Goal: Communication & Community: Answer question/provide support

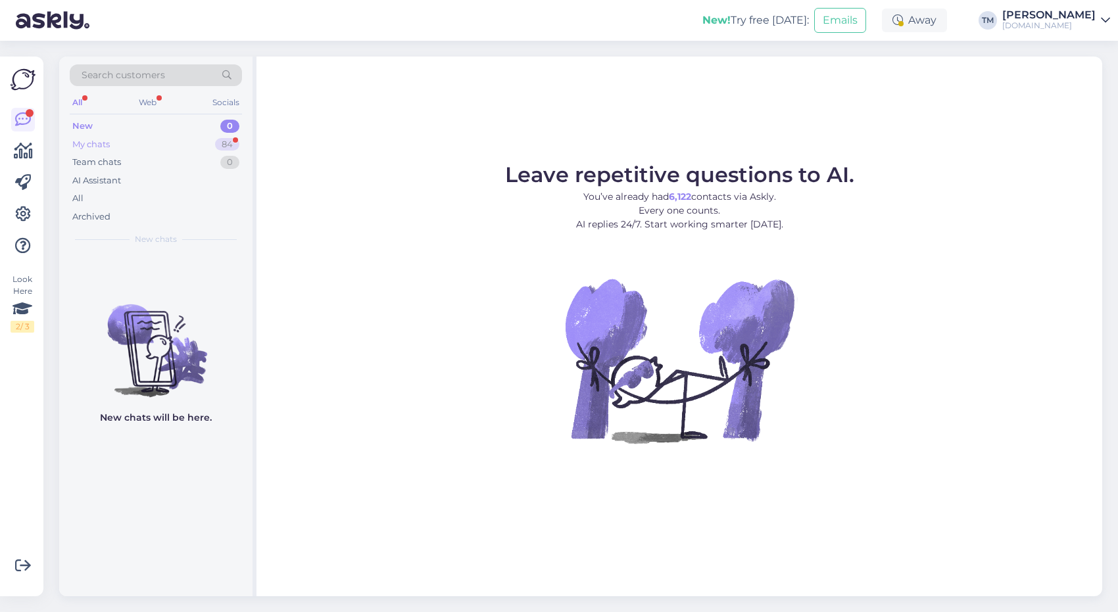
click at [118, 151] on div "My chats 84" at bounding box center [156, 144] width 172 height 18
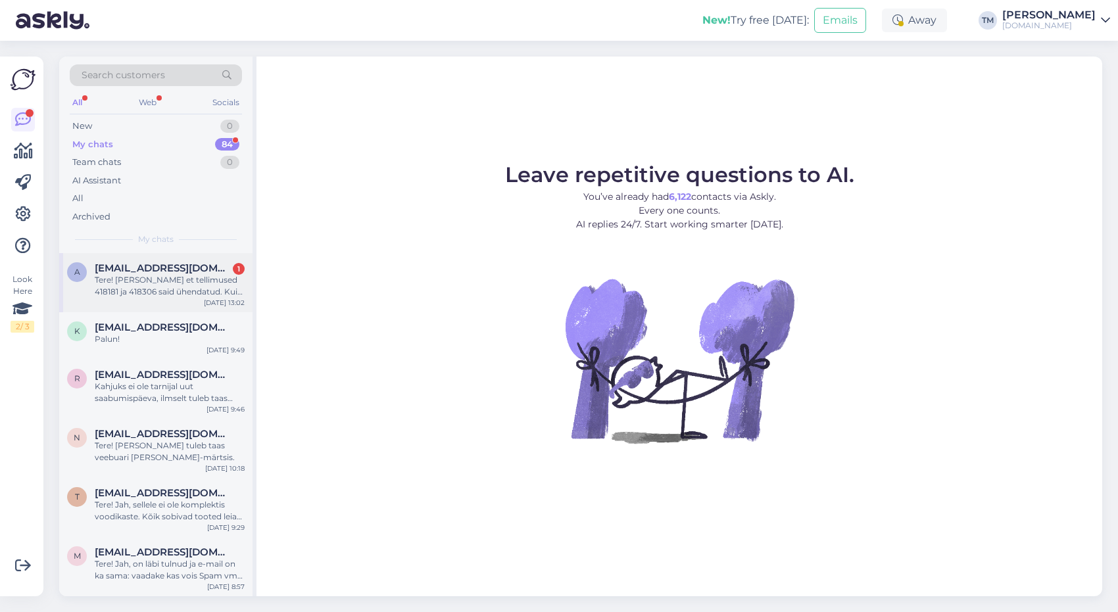
click at [150, 257] on div "a [EMAIL_ADDRESS][DOMAIN_NAME] 1 Tere! [PERSON_NAME] et tellimused 418181 ja 41…" at bounding box center [155, 282] width 193 height 59
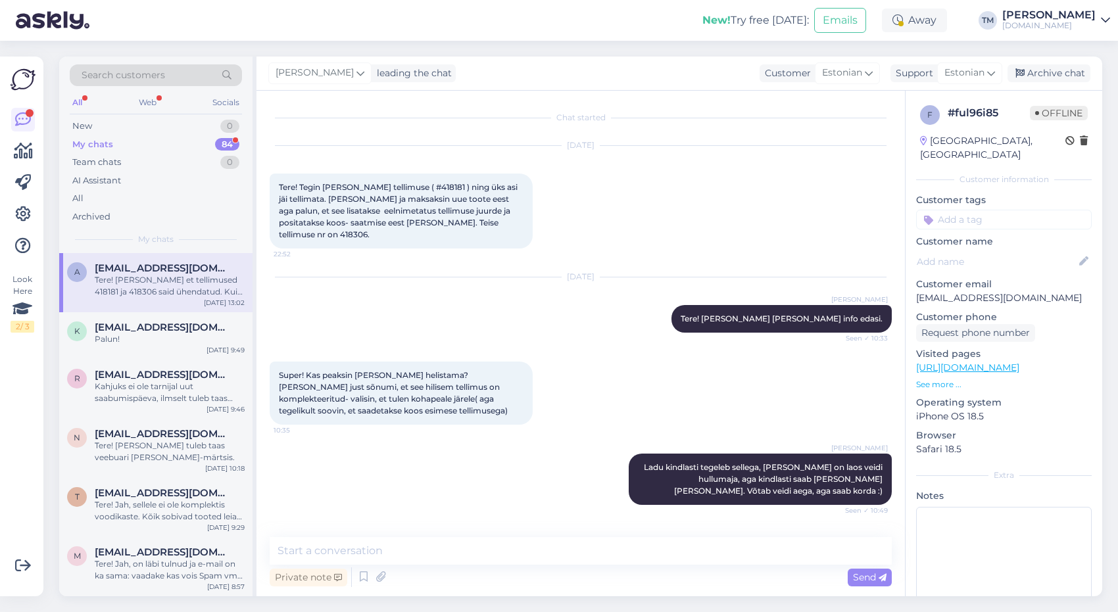
scroll to position [102, 0]
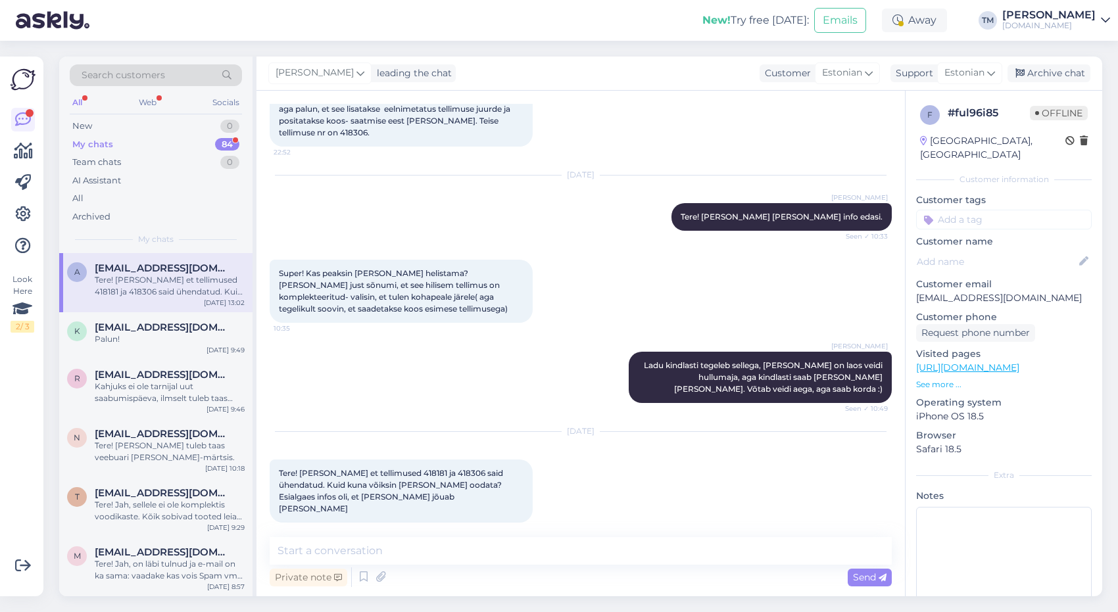
click at [395, 471] on span "Tere! [PERSON_NAME] et tellimused 418181 ja 418306 said ühendatud. Kuid kuna võ…" at bounding box center [392, 490] width 226 height 45
copy span "418181"
click at [417, 559] on textarea at bounding box center [581, 551] width 622 height 28
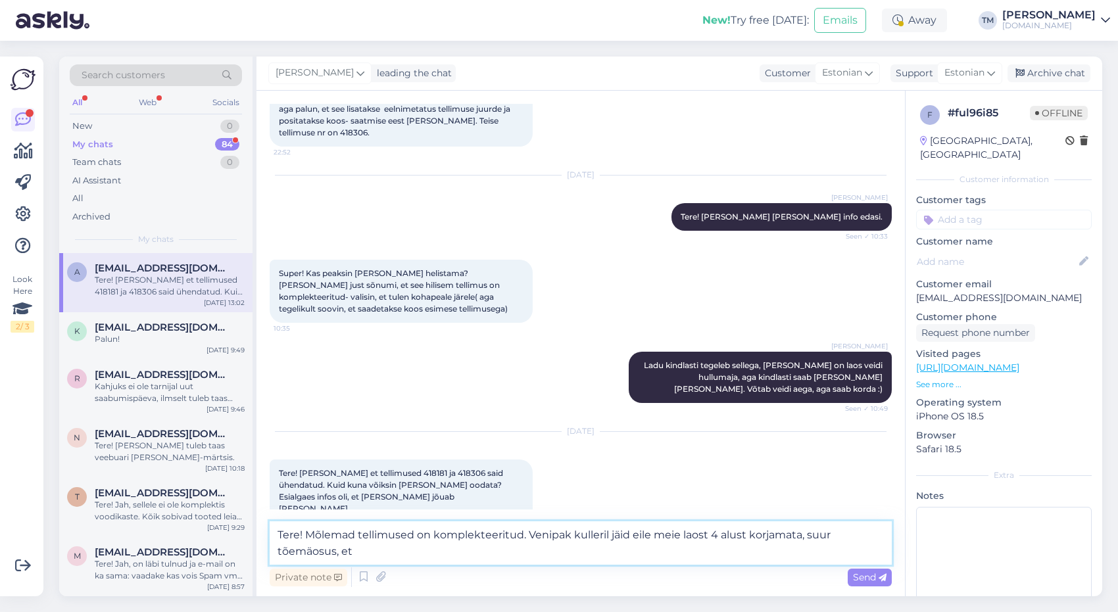
click at [306, 549] on textarea "Tere! Mõlemad tellimused on komplekteeritud. Venipak kulleril jäid eile meie la…" at bounding box center [581, 542] width 622 height 43
click at [403, 547] on textarea "Tere! Mõlemad tellimused on komplekteeritud. Venipak kulleril jäid eile meie la…" at bounding box center [581, 542] width 622 height 43
click at [806, 557] on textarea "Tere! Mõlemad tellimused on komplekteeritud. Venipak kulleril jäid eile meie la…" at bounding box center [581, 542] width 622 height 43
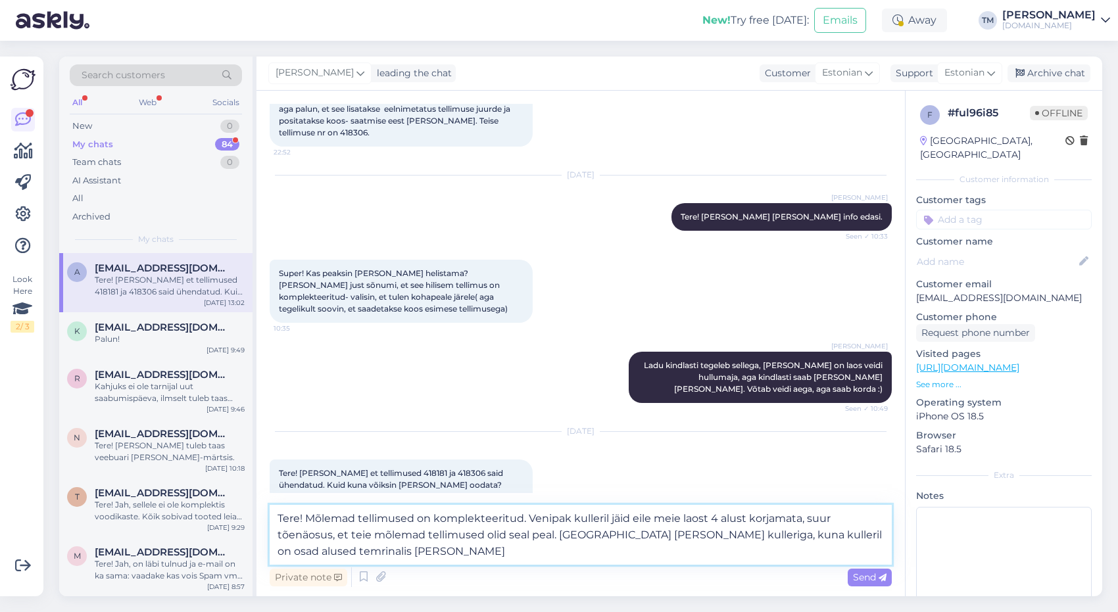
click at [295, 549] on textarea "Tere! Mõlemad tellimused on komplekteeritud. Venipak kulleril jäid eile meie la…" at bounding box center [581, 535] width 622 height 60
click at [428, 544] on textarea "Tere! Mõlemad tellimused on komplekteeritud. Venipak kulleril jäid eile meie la…" at bounding box center [581, 535] width 622 height 60
drag, startPoint x: 695, startPoint y: 550, endPoint x: 483, endPoint y: 548, distance: 212.4
click at [483, 548] on textarea "Tere! Mõlemad tellimused on komplekteeritud. Venipak kulleril jäid eile meie la…" at bounding box center [581, 535] width 622 height 60
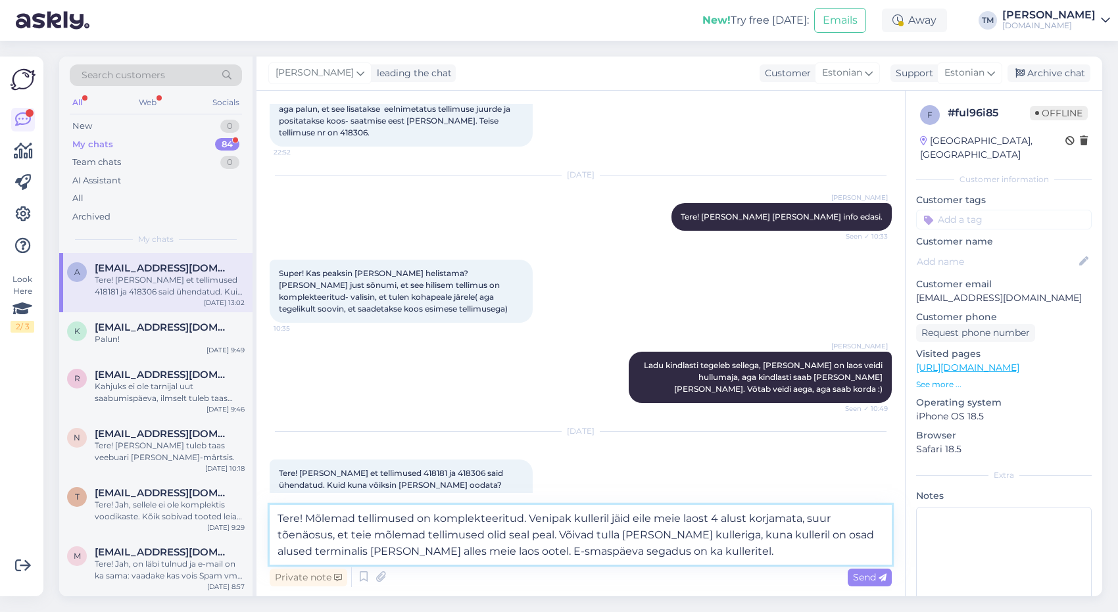
type textarea "Tere! Mõlemad tellimused on komplekteeritud. Venipak kulleril jäid eile meie la…"
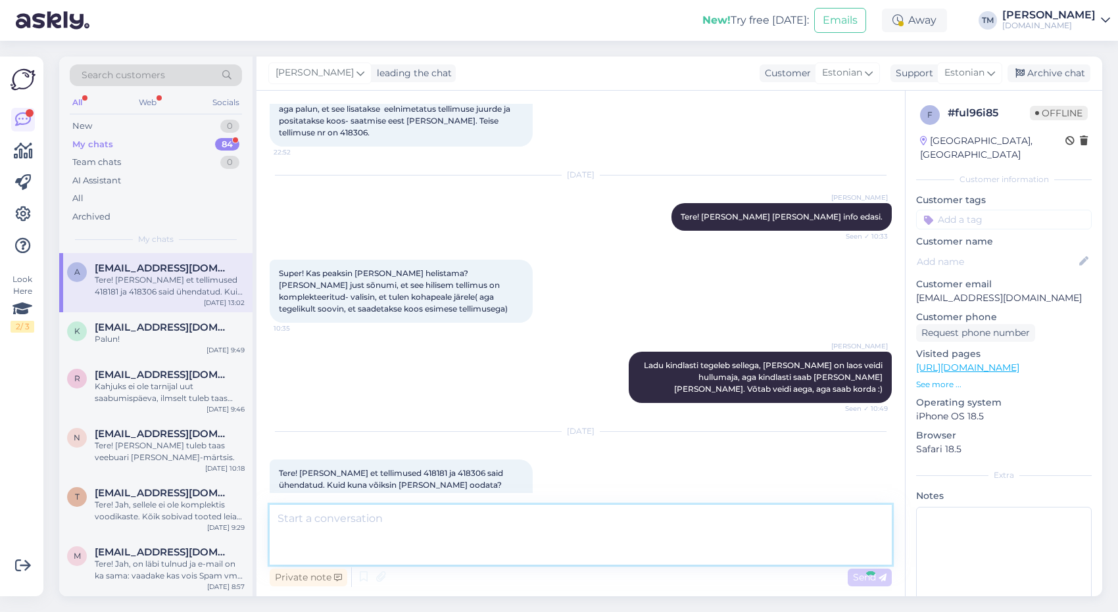
scroll to position [206, 0]
